Goal: Contribute content: Contribute content

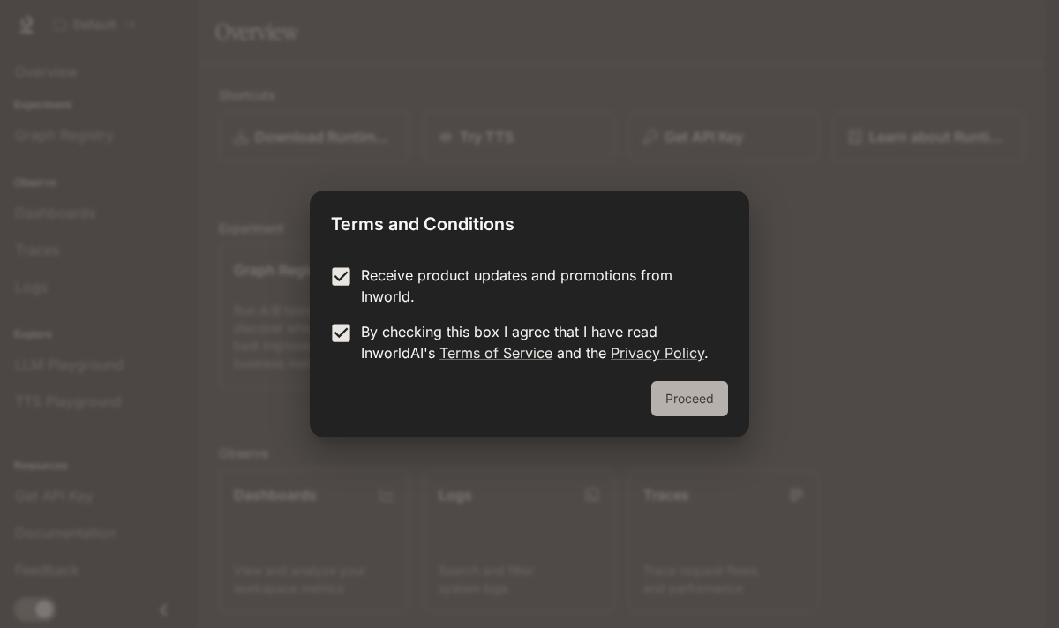
click at [686, 405] on button "Proceed" at bounding box center [689, 398] width 77 height 35
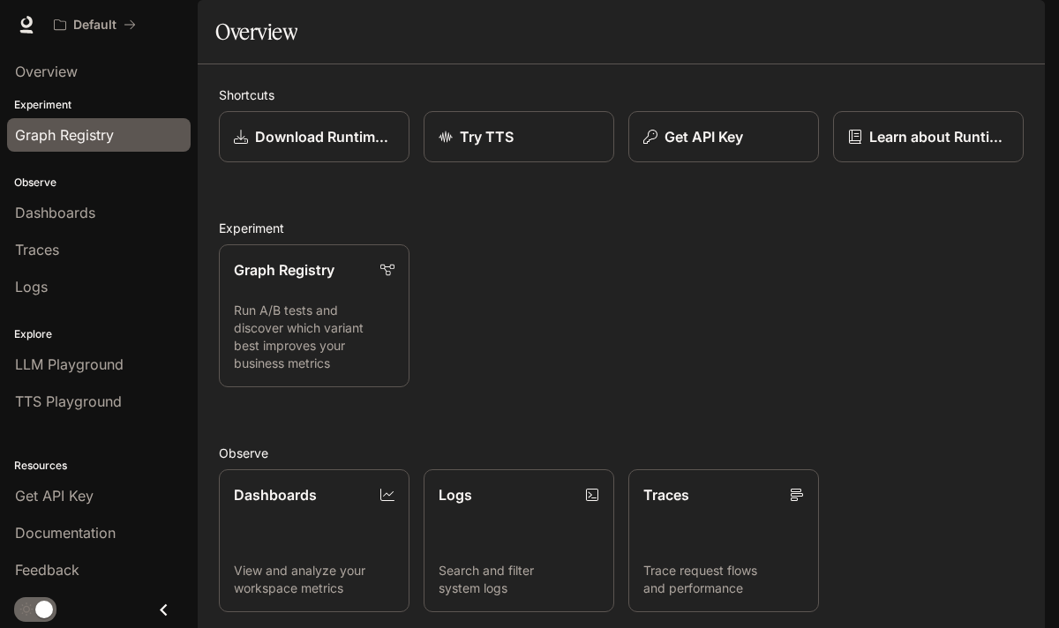
click at [103, 138] on span "Graph Registry" at bounding box center [64, 134] width 99 height 21
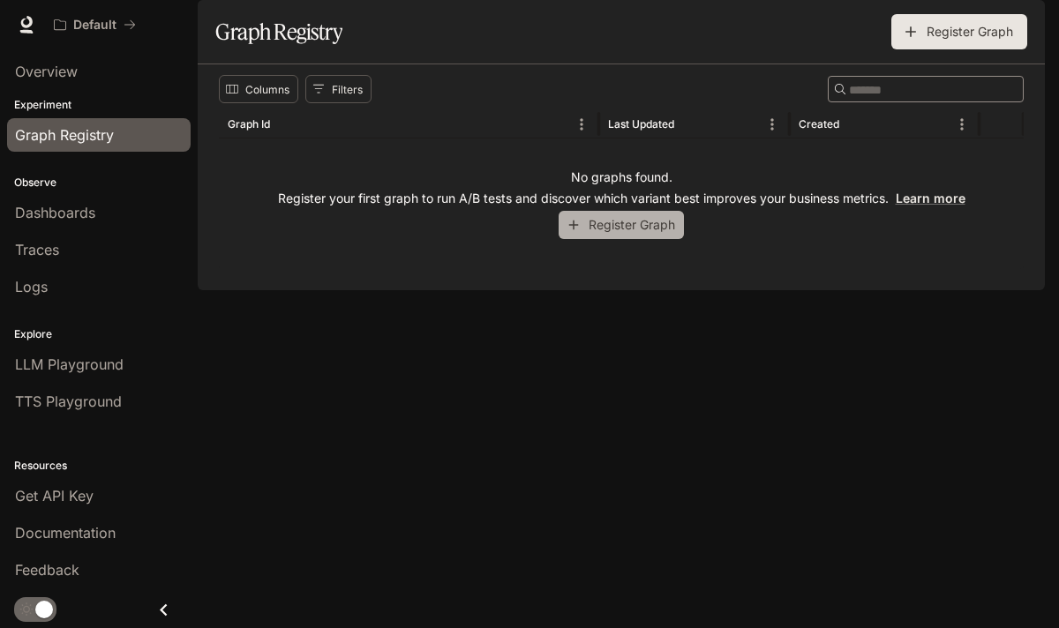
click at [626, 240] on button "Register Graph" at bounding box center [621, 225] width 125 height 29
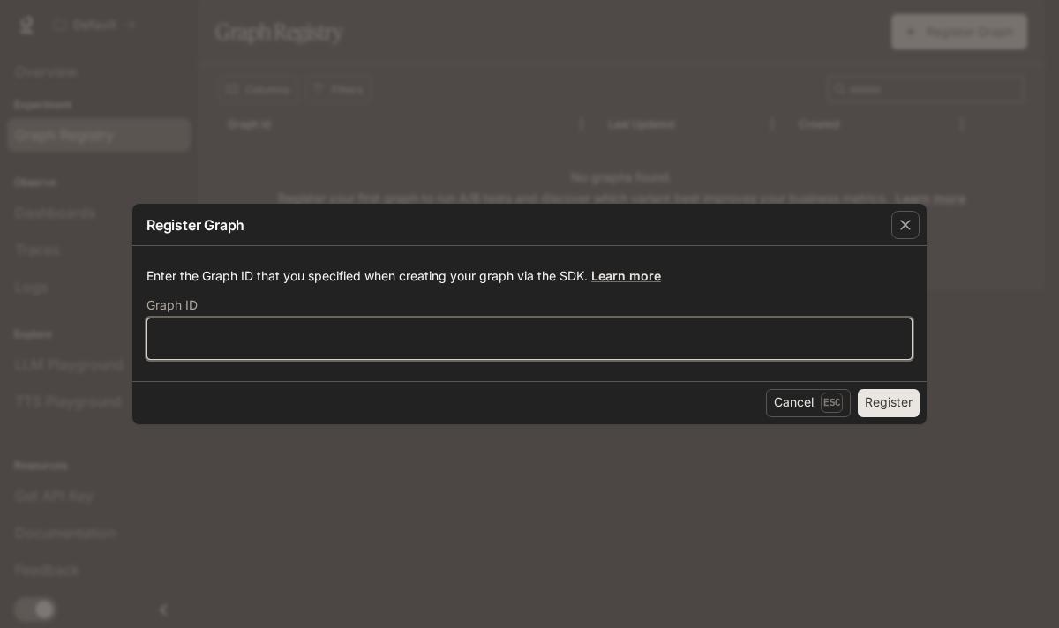
click at [688, 341] on input "text" at bounding box center [529, 338] width 764 height 18
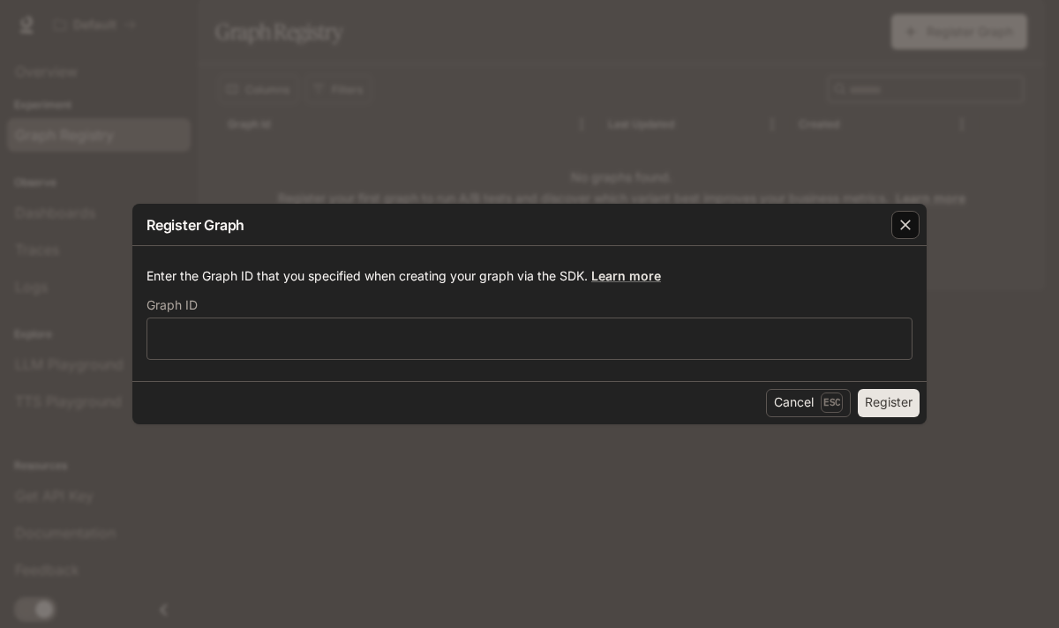
click at [909, 225] on icon "button" at bounding box center [905, 225] width 18 height 18
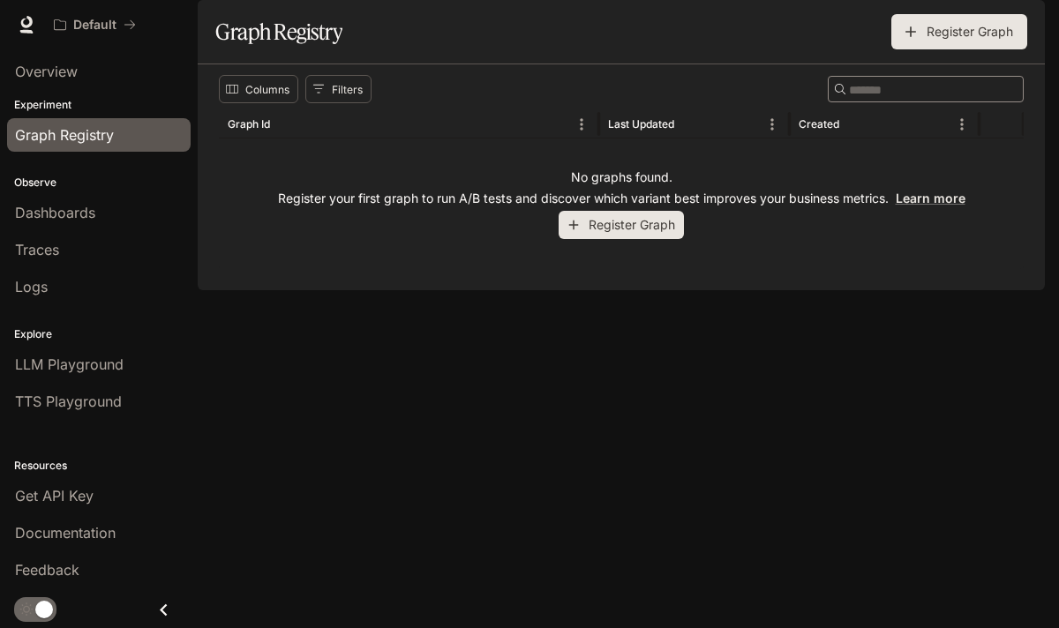
click at [591, 240] on button "Register Graph" at bounding box center [621, 225] width 125 height 29
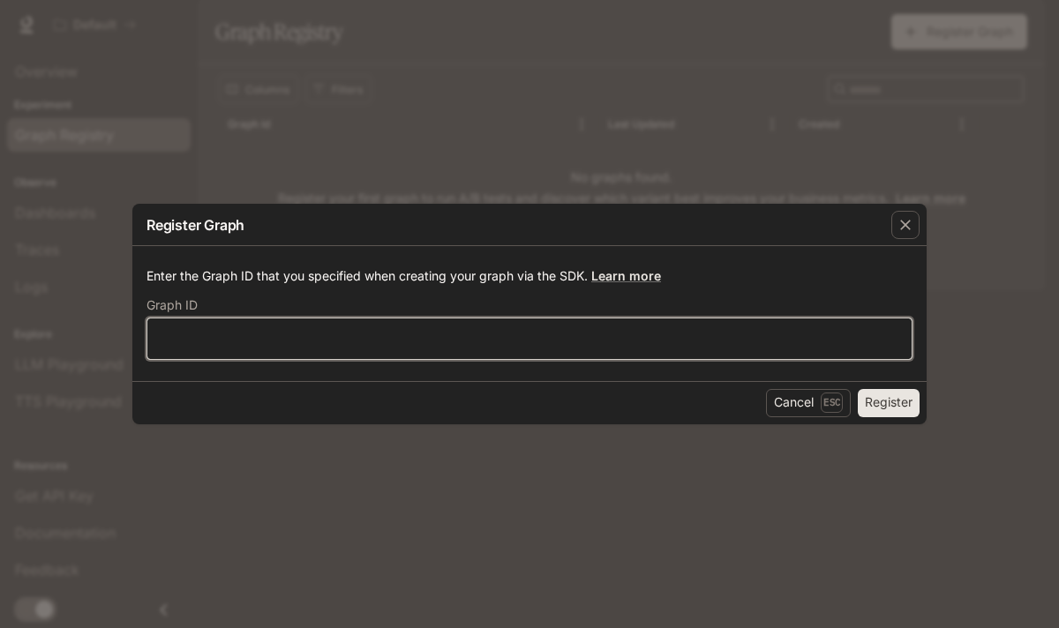
click at [319, 329] on input "text" at bounding box center [529, 338] width 764 height 18
type input "**********"
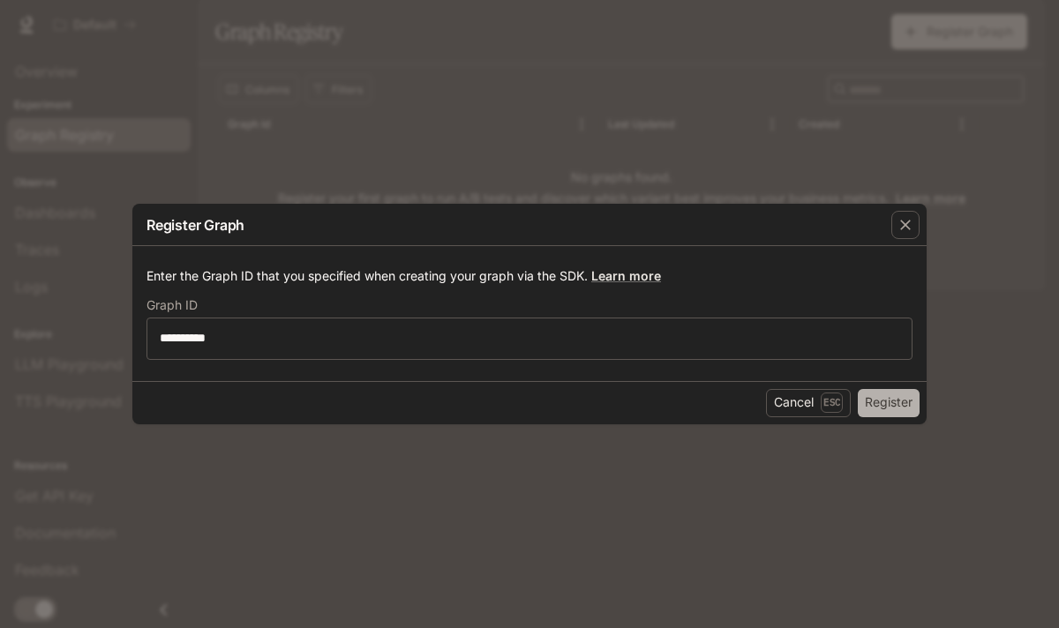
click at [866, 410] on button "Register" at bounding box center [889, 403] width 62 height 28
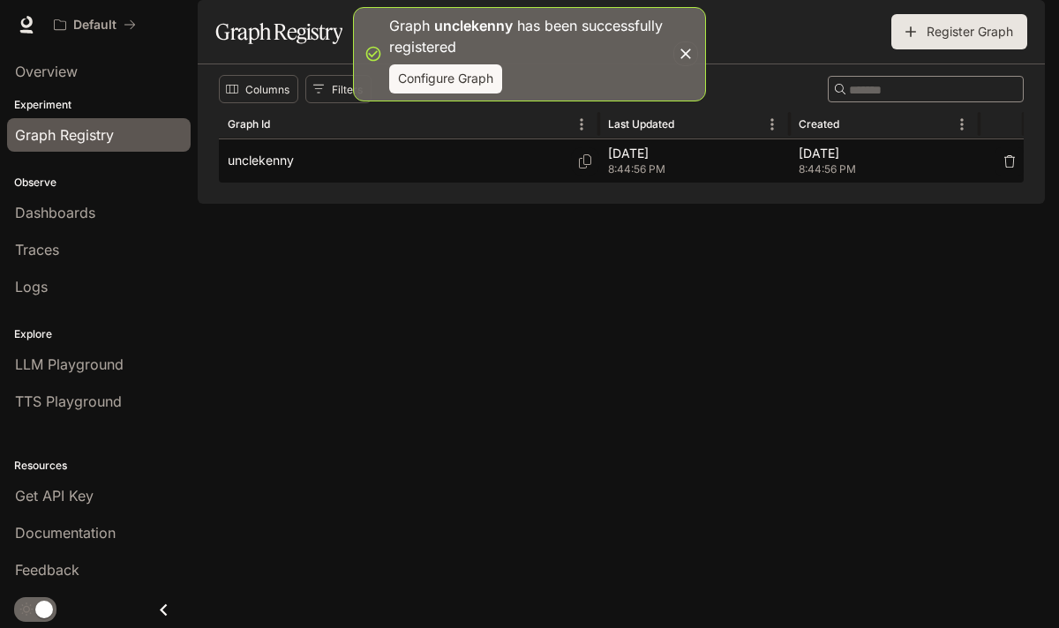
click at [503, 183] on div "unclekenny" at bounding box center [409, 160] width 363 height 43
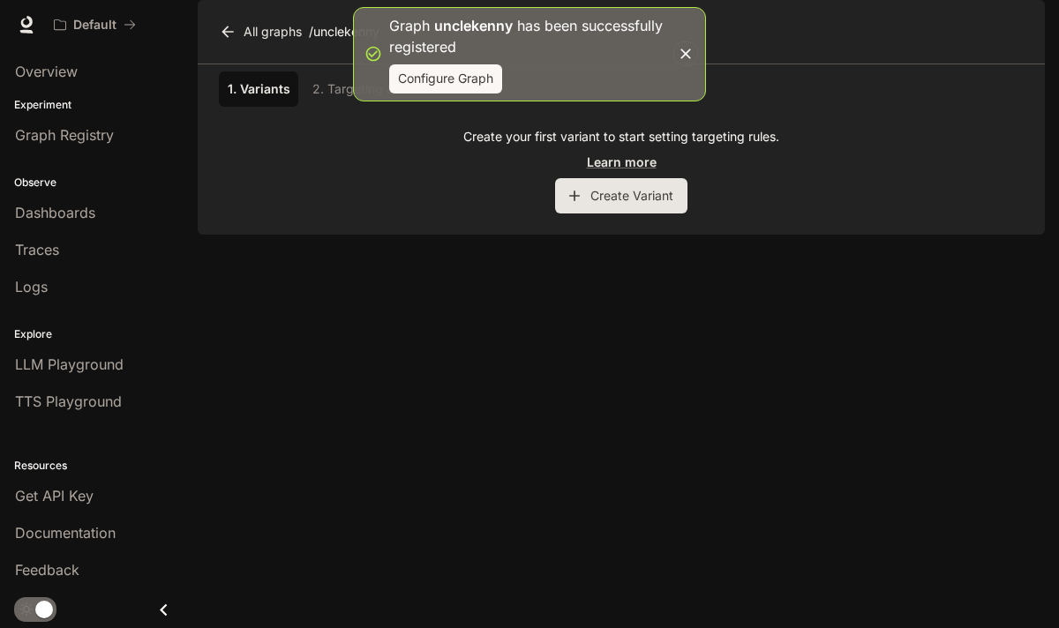
click at [614, 214] on button "Create Variant" at bounding box center [621, 195] width 132 height 35
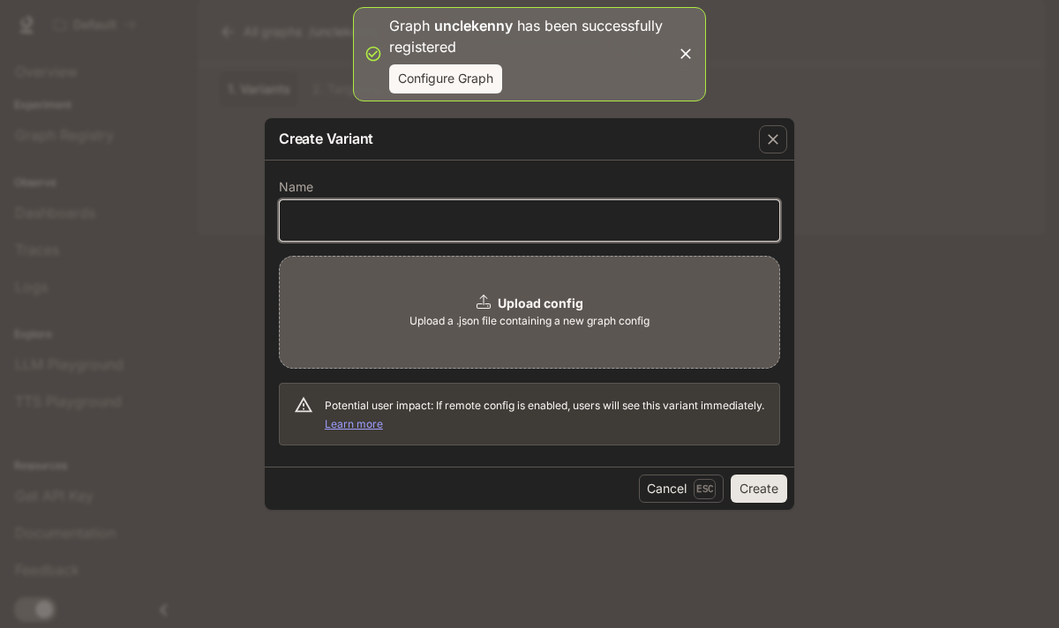
click at [401, 216] on input "text" at bounding box center [529, 221] width 499 height 18
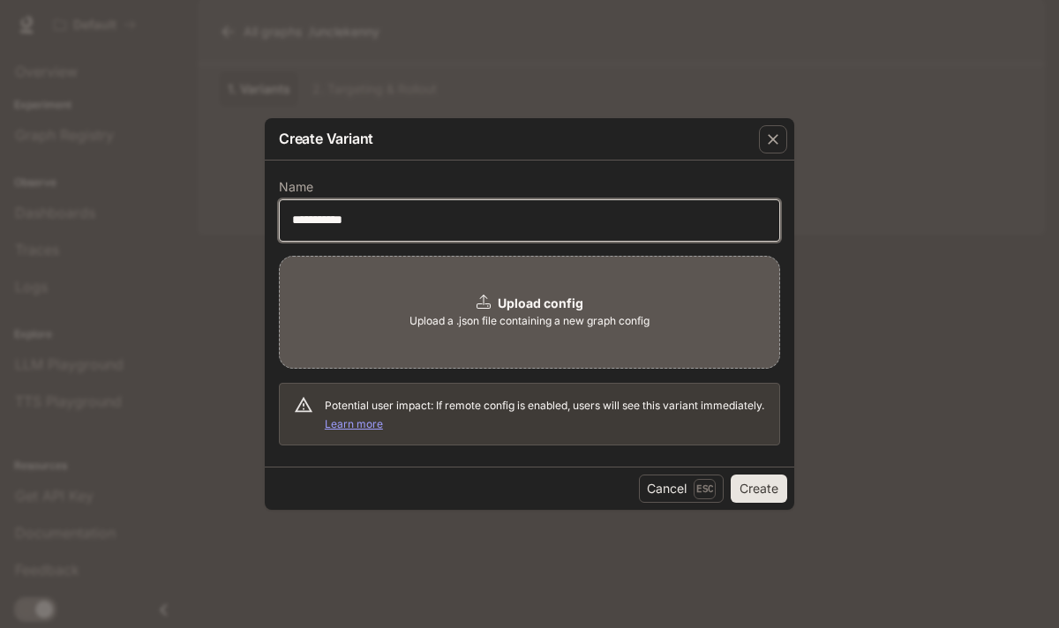
type input "**********"
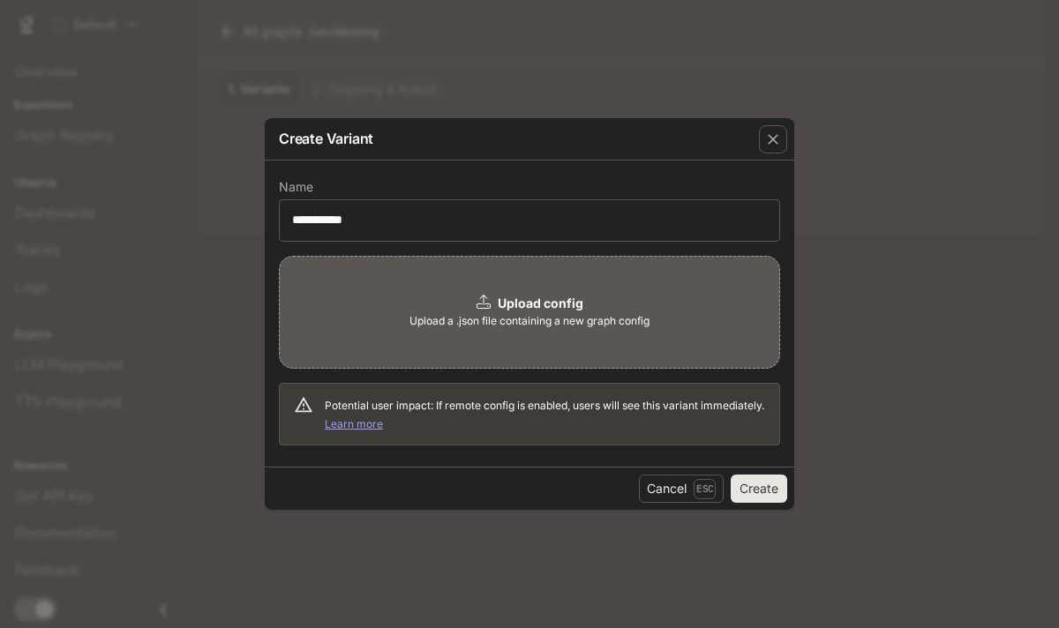
click at [770, 487] on button "Create" at bounding box center [759, 489] width 56 height 28
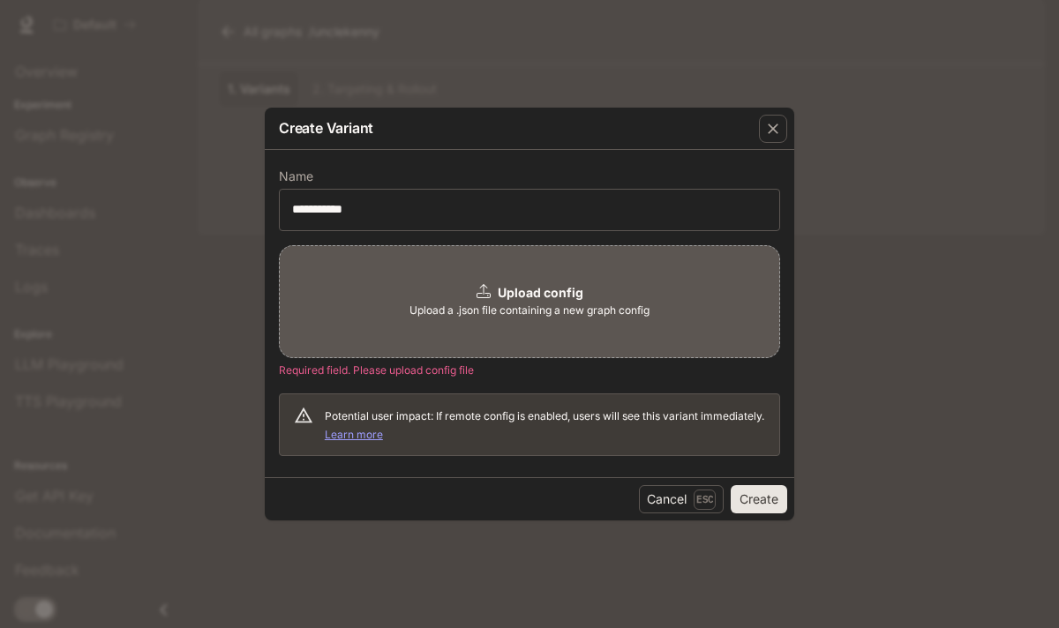
click at [770, 487] on button "Create" at bounding box center [759, 499] width 56 height 28
click at [775, 497] on button "Create" at bounding box center [759, 499] width 56 height 28
click at [760, 486] on button "Create" at bounding box center [759, 499] width 56 height 28
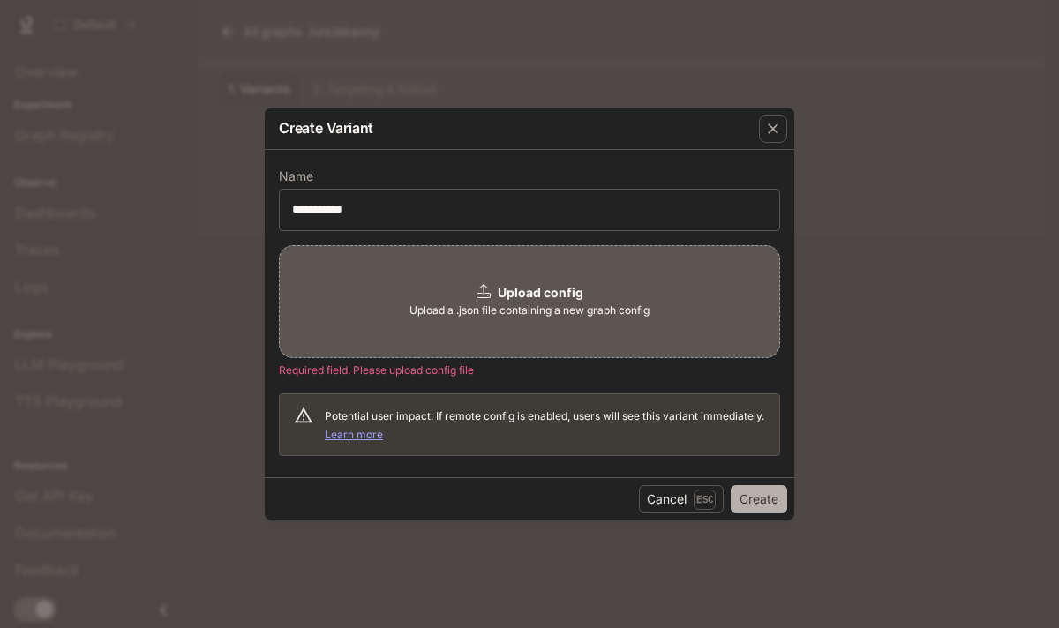
click at [760, 486] on button "Create" at bounding box center [759, 499] width 56 height 28
click at [753, 500] on button "Create" at bounding box center [759, 499] width 56 height 28
click at [454, 338] on div "Upload config Upload a .json file containing a new graph config" at bounding box center [529, 301] width 501 height 113
